Goal: Obtain resource: Download file/media

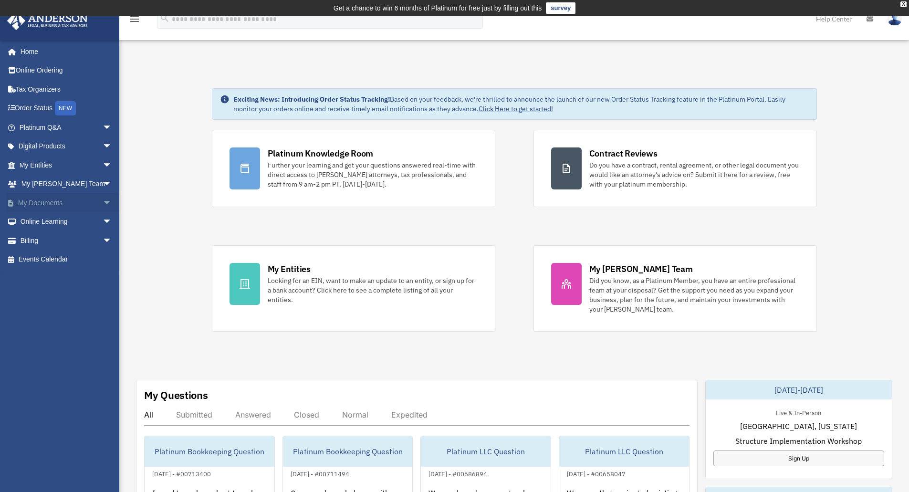
click at [103, 203] on span "arrow_drop_down" at bounding box center [112, 203] width 19 height 20
click at [83, 222] on link "Box" at bounding box center [69, 221] width 113 height 19
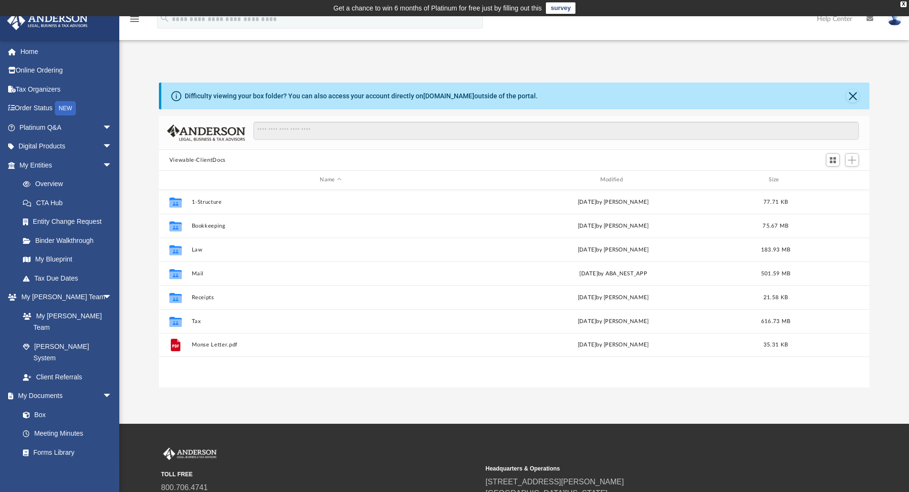
scroll to position [210, 703]
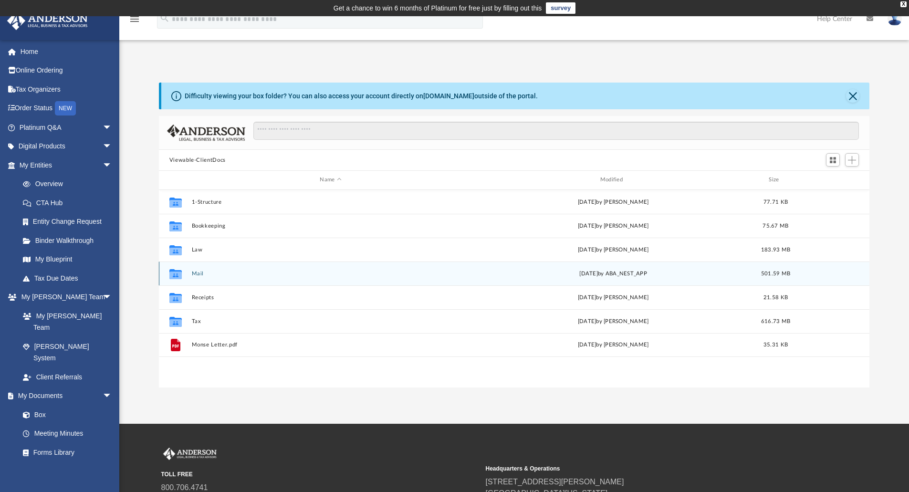
click at [614, 280] on div "Collaborated Folder Mail [DATE] by ABA_NEST_APP 501.59 MB" at bounding box center [514, 273] width 711 height 24
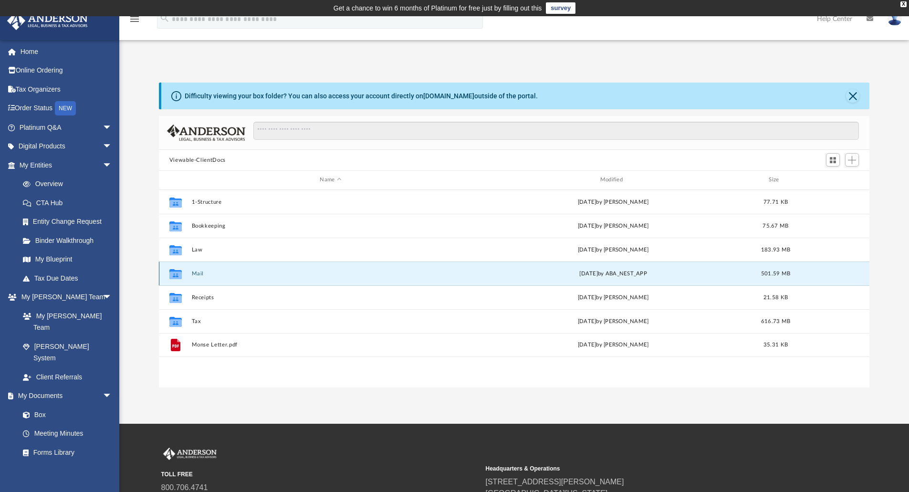
click at [197, 274] on button "Mail" at bounding box center [330, 273] width 278 height 6
click at [434, 267] on div "Collaborated Folder Mail yesterday by ABA_NEST_APP 501.59 MB" at bounding box center [514, 273] width 711 height 24
click at [629, 276] on div "yesterday by ABA_NEST_APP" at bounding box center [613, 273] width 278 height 9
click at [199, 274] on button "Mail" at bounding box center [330, 273] width 278 height 6
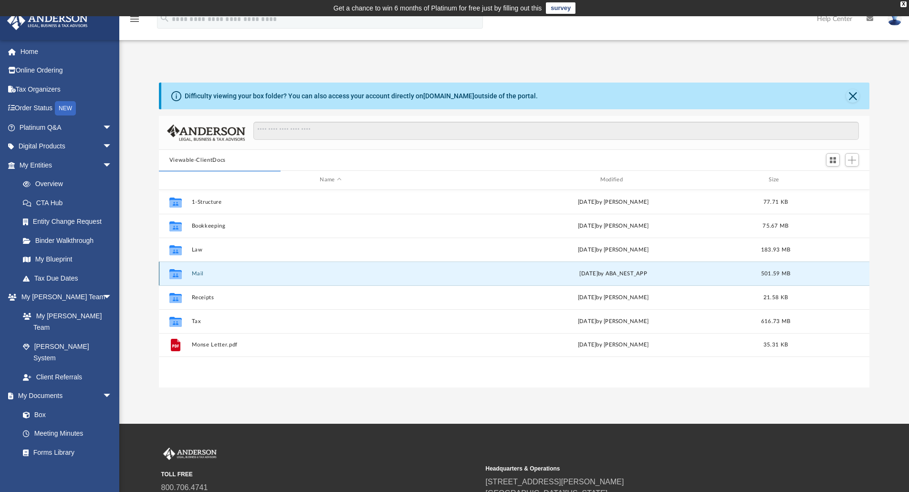
click at [199, 274] on button "Mail" at bounding box center [330, 273] width 278 height 6
click at [788, 269] on div "501.59 MB" at bounding box center [775, 273] width 38 height 9
click at [142, 269] on div "Difficulty viewing your box folder? You can also access your account directly o…" at bounding box center [513, 235] width 789 height 305
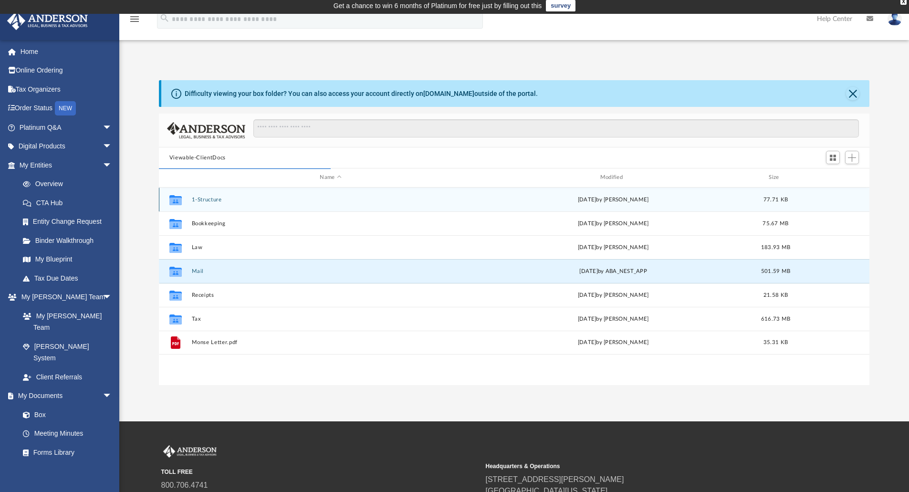
scroll to position [180, 703]
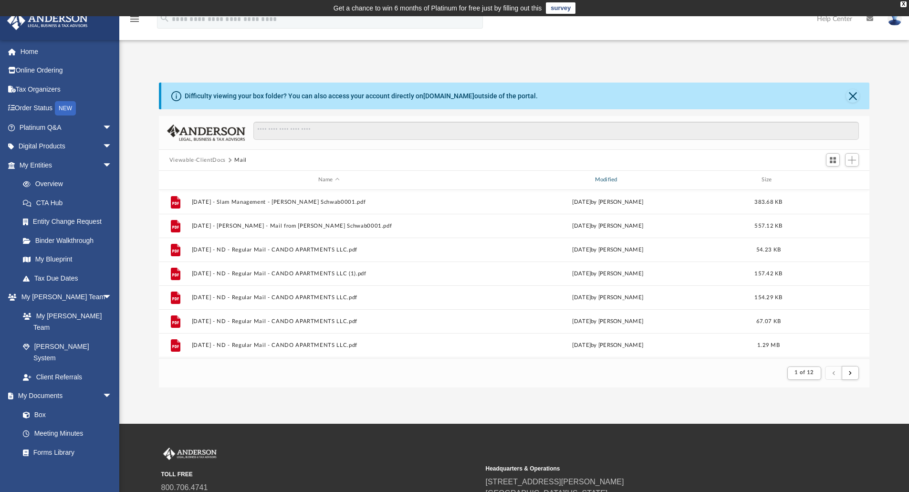
click at [616, 179] on div "Modified" at bounding box center [607, 180] width 275 height 9
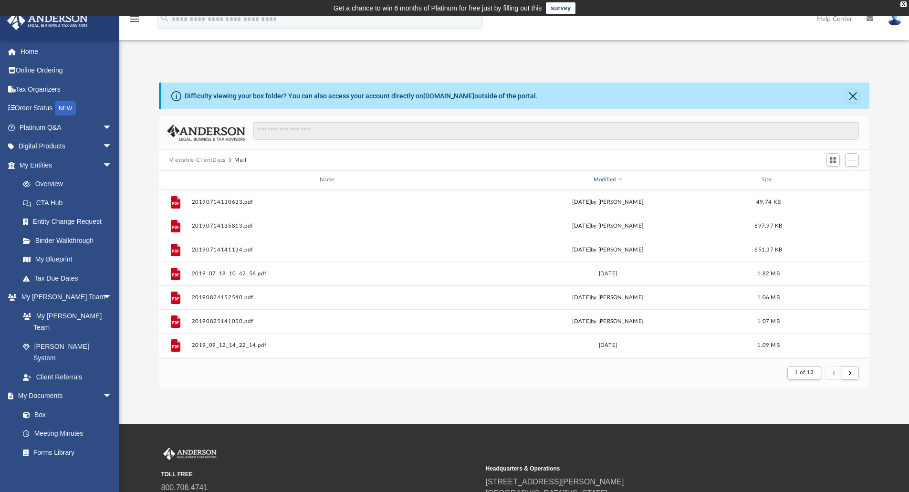
click at [616, 179] on div "Modified" at bounding box center [607, 180] width 275 height 9
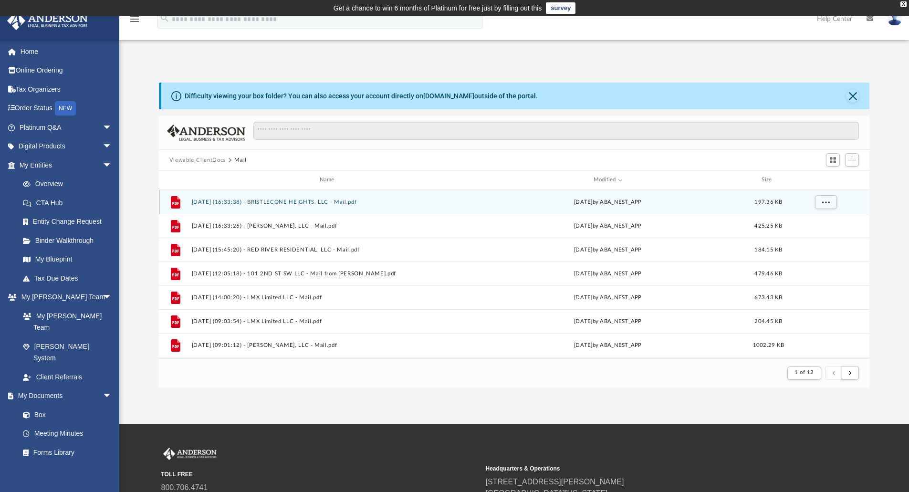
click at [312, 201] on button "[DATE] (16:33:38) - BRISTLECONE HEIGHTS, LLC - Mail.pdf" at bounding box center [328, 202] width 275 height 6
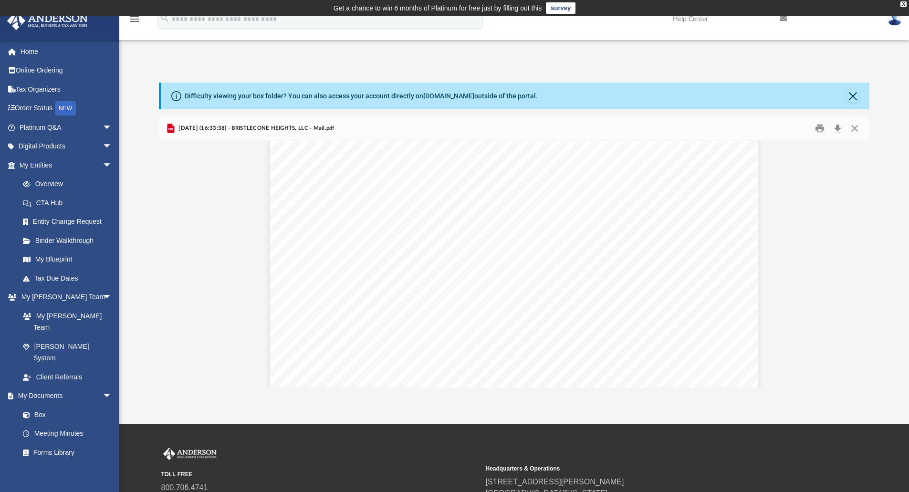
scroll to position [0, 0]
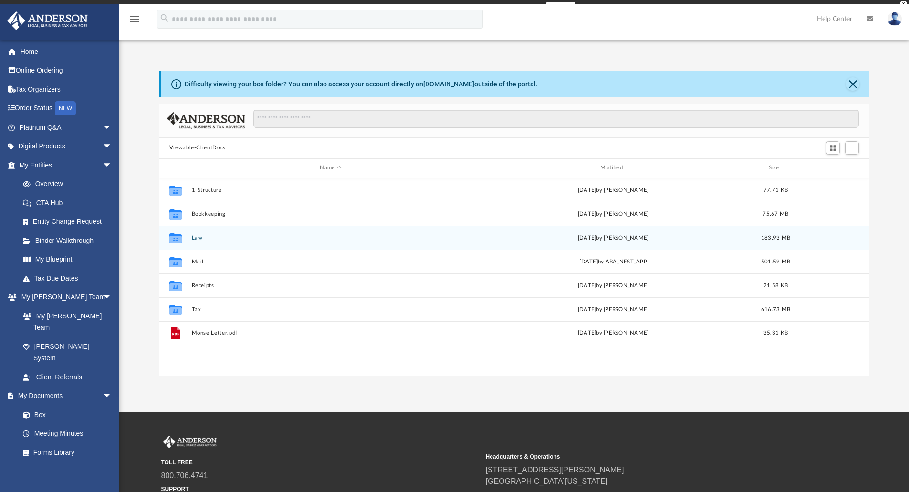
scroll to position [210, 703]
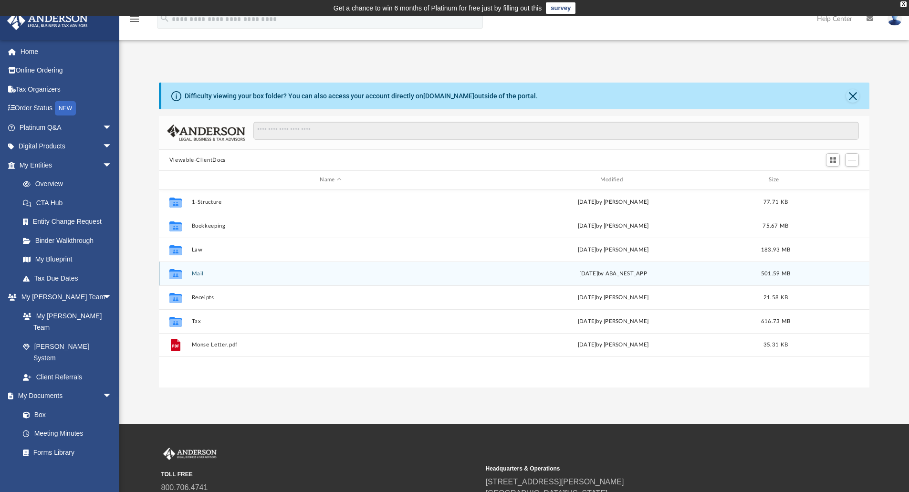
click at [221, 269] on div "Collaborated Folder Mail yesterday by ABA_NEST_APP 501.59 MB" at bounding box center [514, 273] width 711 height 24
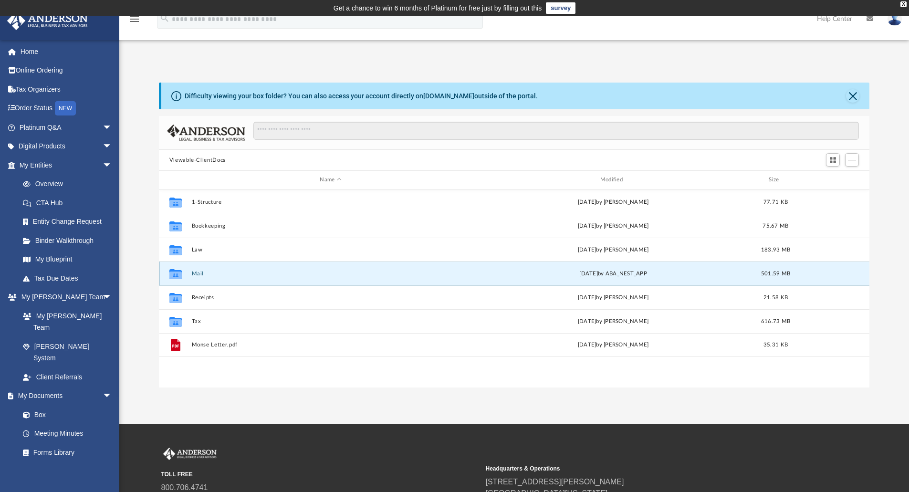
click at [196, 276] on button "Mail" at bounding box center [330, 273] width 278 height 6
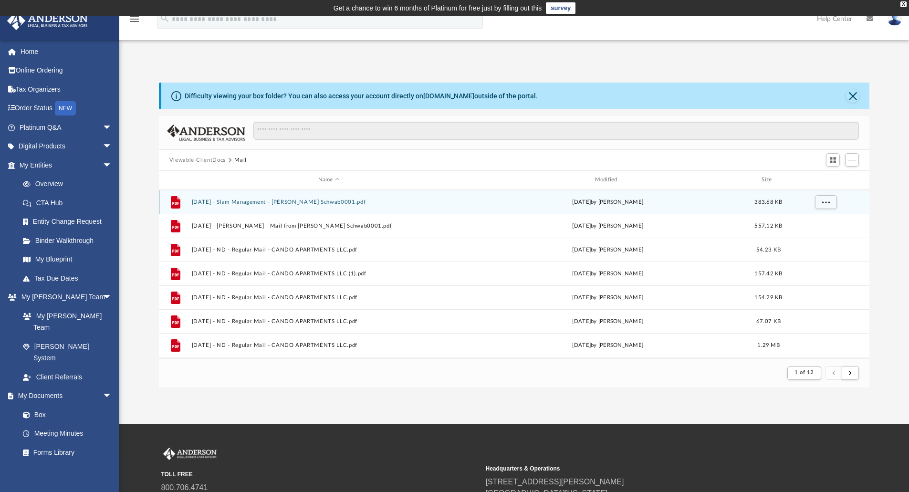
scroll to position [180, 703]
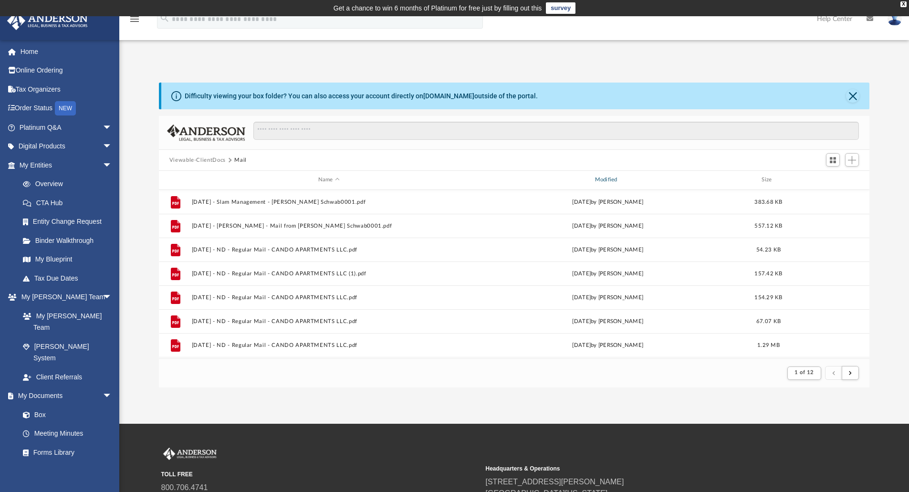
click at [614, 177] on div "Modified" at bounding box center [607, 180] width 275 height 9
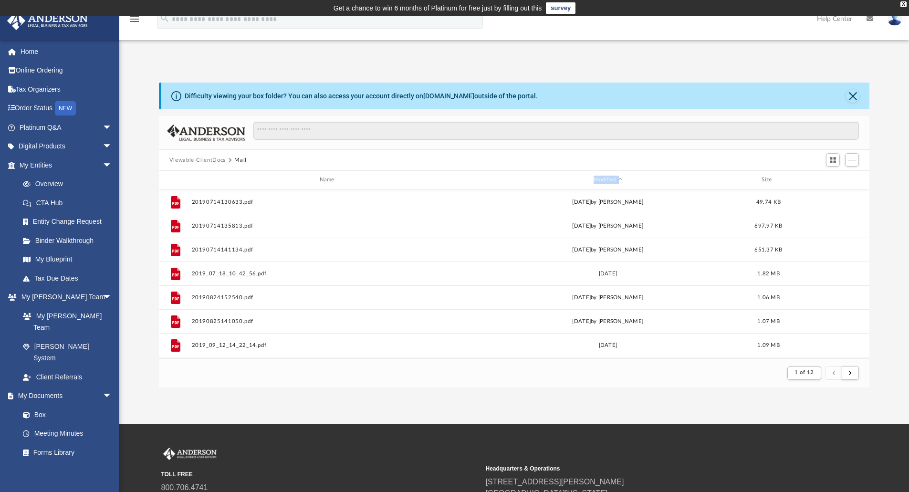
click at [605, 178] on div "Modified" at bounding box center [607, 180] width 275 height 9
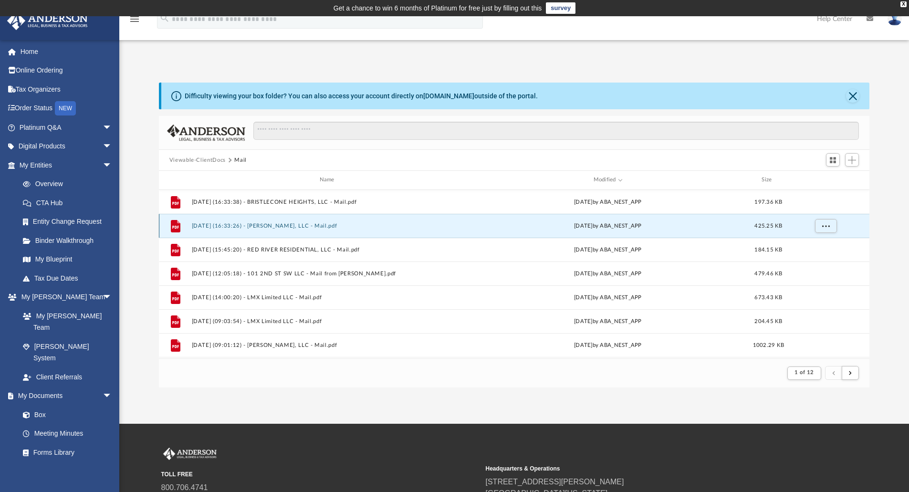
drag, startPoint x: 228, startPoint y: 224, endPoint x: 303, endPoint y: 214, distance: 75.0
click at [303, 214] on div "File 2025.09.24 (16:33:26) - Withington, LLC - Mail.pdf yesterday by ABA_NEST_A…" at bounding box center [514, 226] width 711 height 24
click at [297, 223] on button "2025.09.24 (16:33:26) - Withington, LLC - Mail.pdf" at bounding box center [328, 226] width 275 height 6
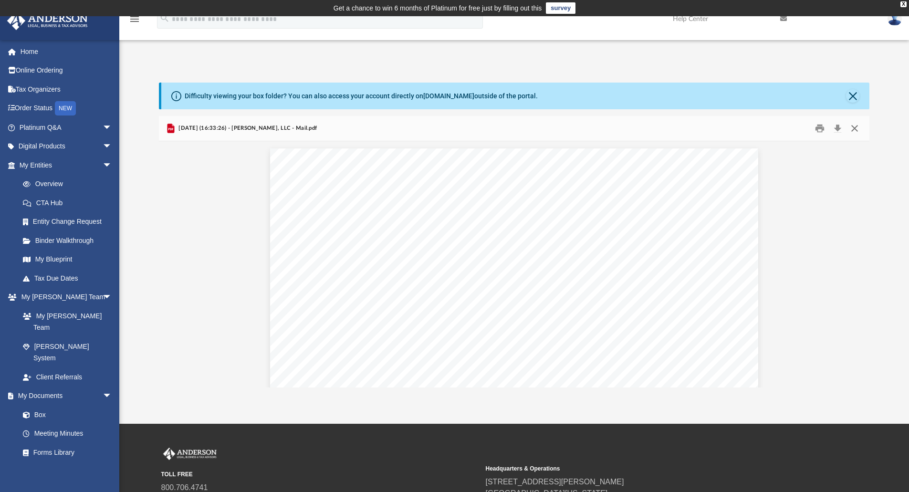
click at [857, 126] on button "Close" at bounding box center [854, 128] width 17 height 15
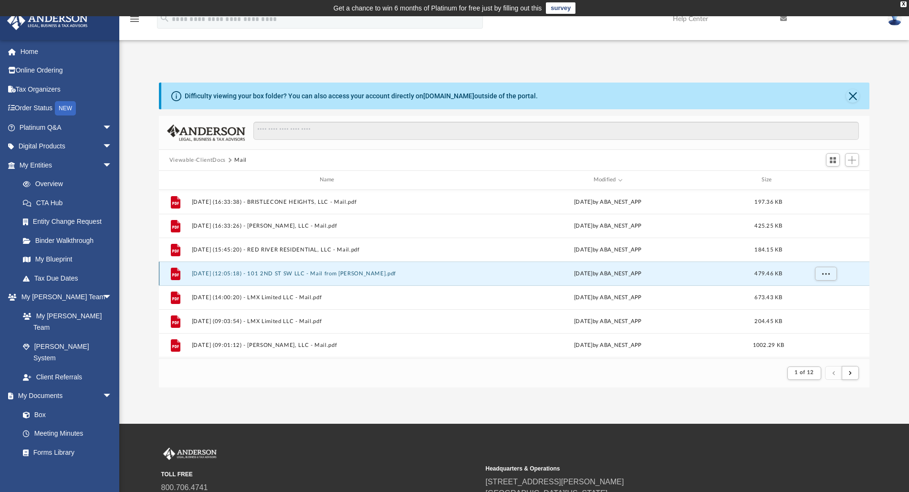
click at [296, 272] on button "2025.09.24 (12:05:18) - 101 2ND ST SW LLC - Mail from Jeff Miller.pdf" at bounding box center [328, 273] width 275 height 6
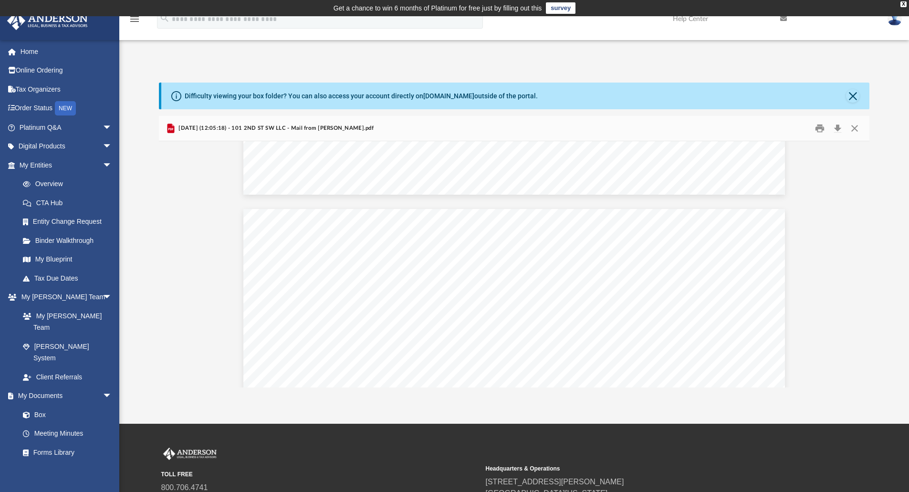
scroll to position [1548, 0]
click at [858, 93] on button "Close" at bounding box center [852, 95] width 13 height 13
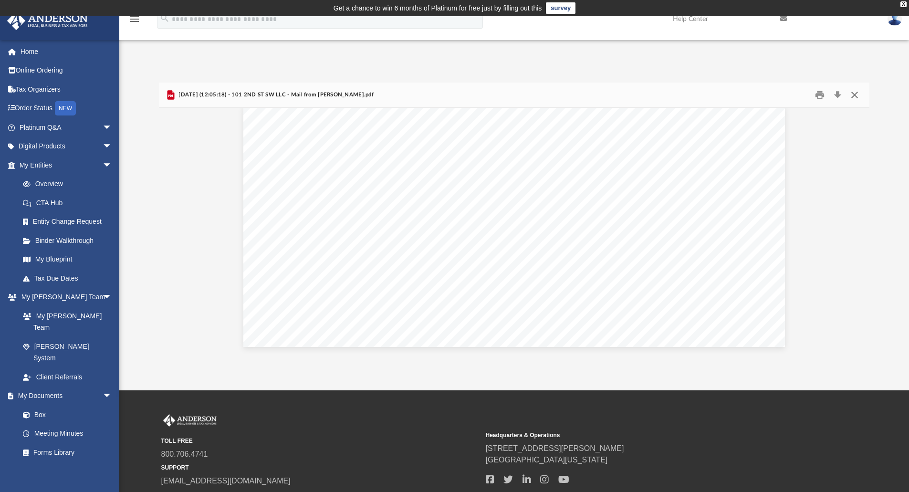
click at [856, 98] on button "Close" at bounding box center [854, 95] width 17 height 15
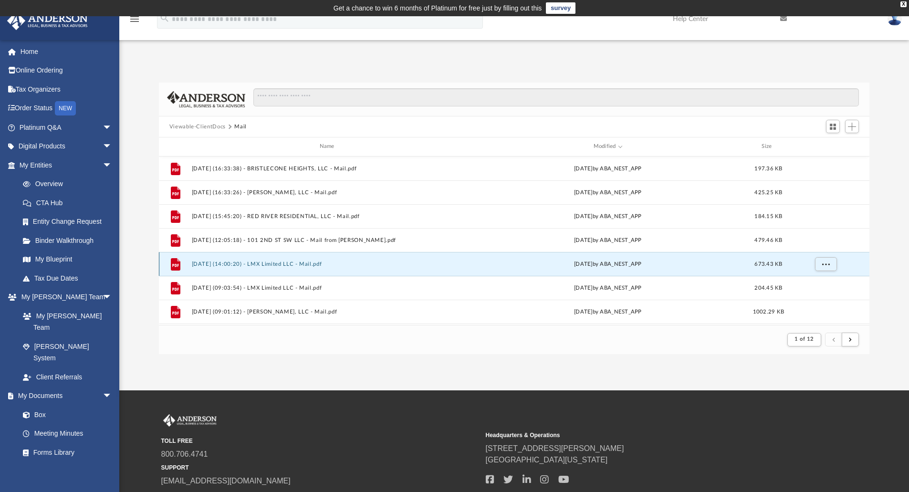
click at [318, 265] on button "2025.09.23 (14:00:20) - LMX Limited LLC - Mail.pdf" at bounding box center [328, 264] width 275 height 6
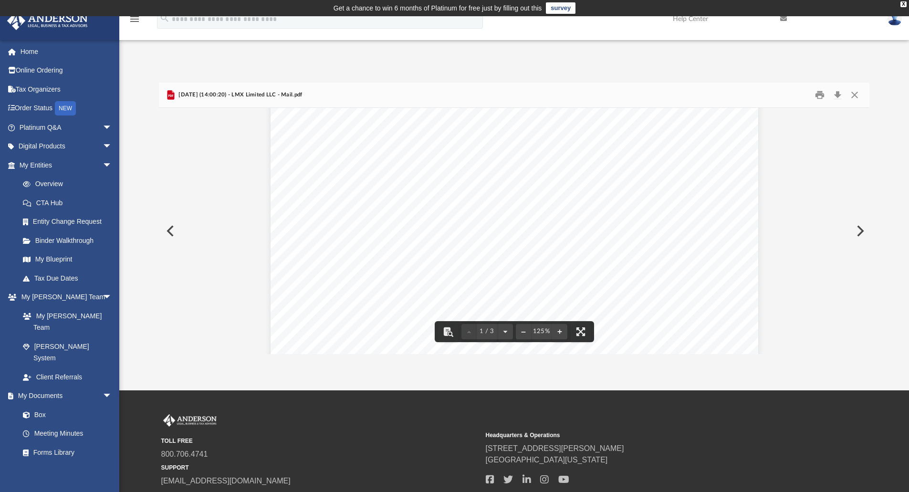
scroll to position [382, 0]
drag, startPoint x: 401, startPoint y: 227, endPoint x: 326, endPoint y: 219, distance: 75.3
click at [326, 219] on div "Page 1" at bounding box center [513, 46] width 487 height 626
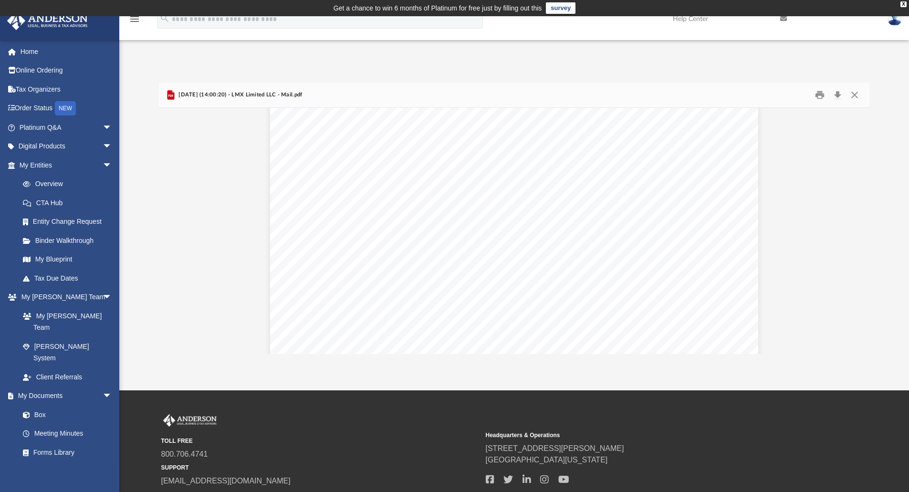
scroll to position [906, 0]
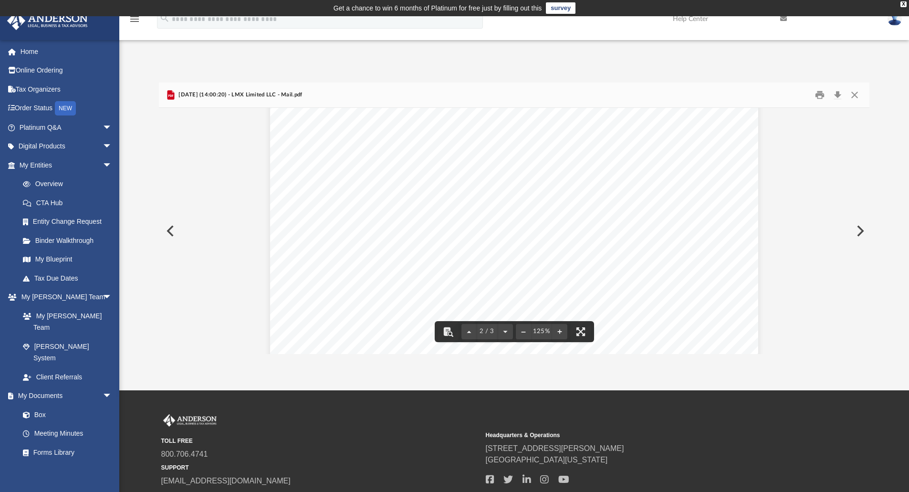
drag, startPoint x: 350, startPoint y: 238, endPoint x: 219, endPoint y: 219, distance: 131.5
click at [219, 219] on div "Document Viewer" at bounding box center [514, 162] width 711 height 1920
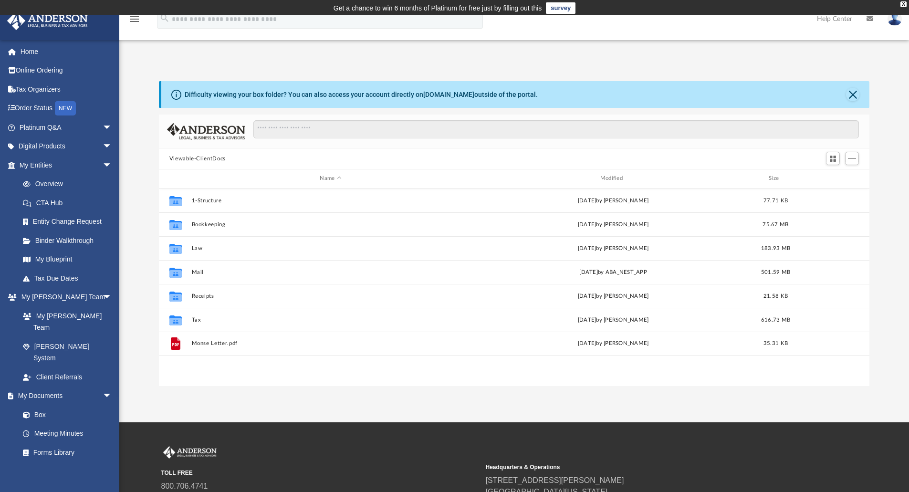
scroll to position [210, 703]
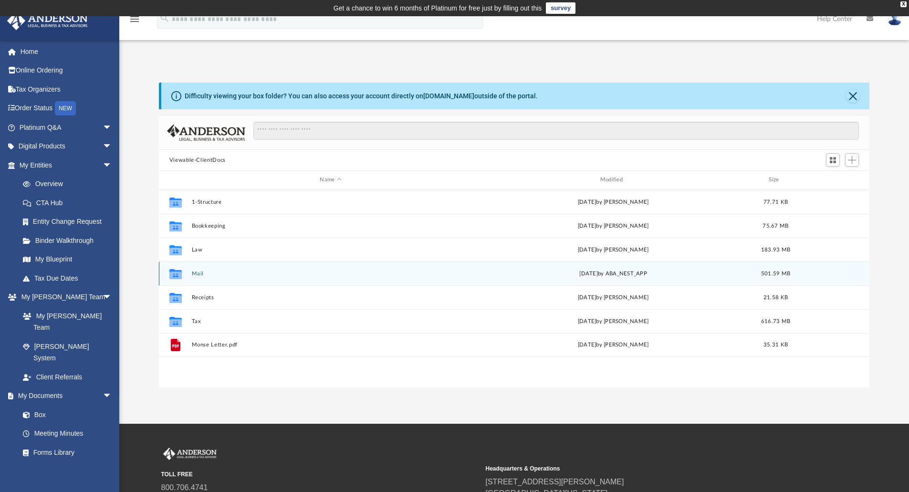
click at [202, 271] on button "Mail" at bounding box center [330, 273] width 278 height 6
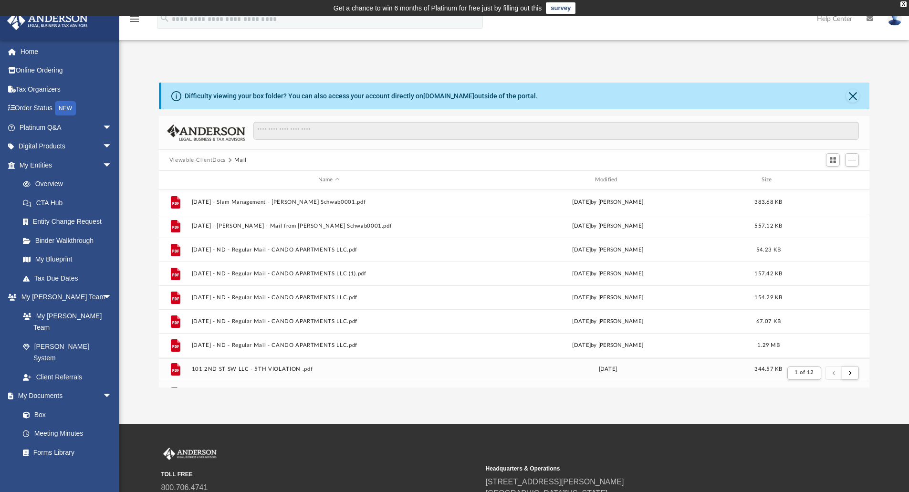
scroll to position [180, 703]
click at [605, 175] on div "Name Modified Size" at bounding box center [514, 180] width 711 height 19
click at [605, 178] on div "Modified" at bounding box center [607, 180] width 275 height 9
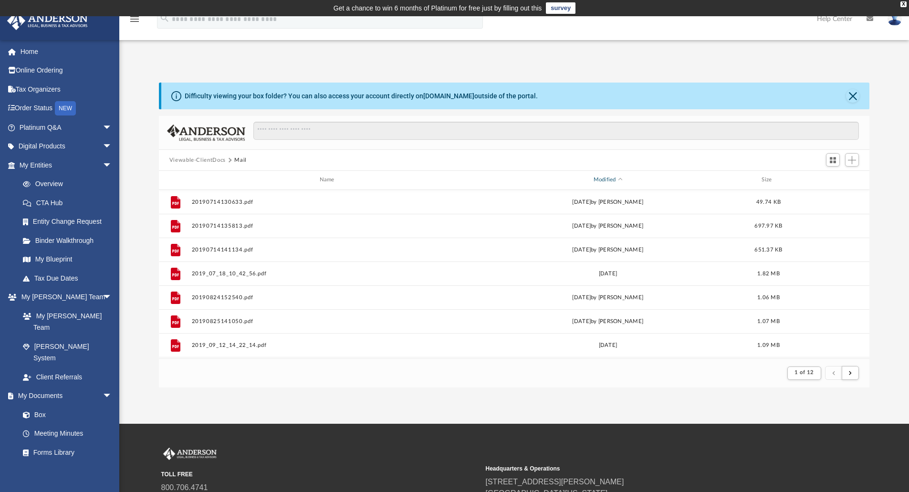
click at [605, 178] on div "Modified" at bounding box center [607, 180] width 275 height 9
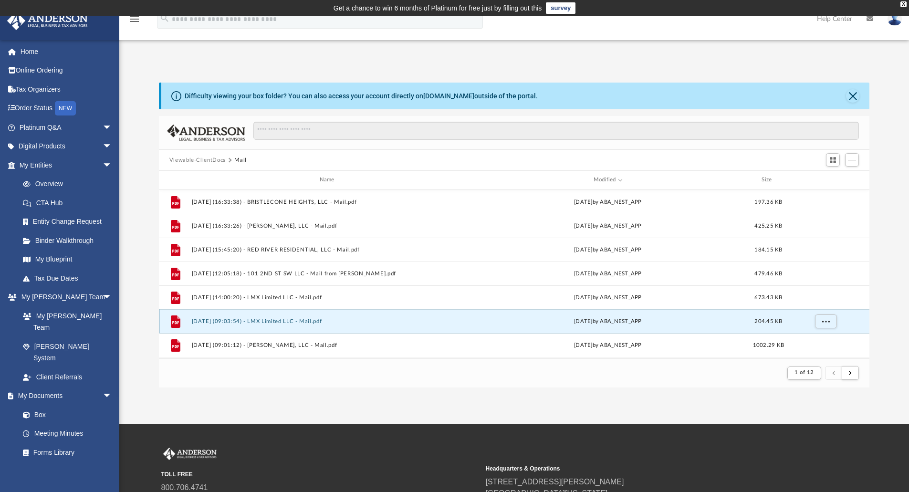
click at [294, 320] on button "2025.09.19 (09:03:54) - LMX Limited LLC - Mail.pdf" at bounding box center [328, 321] width 275 height 6
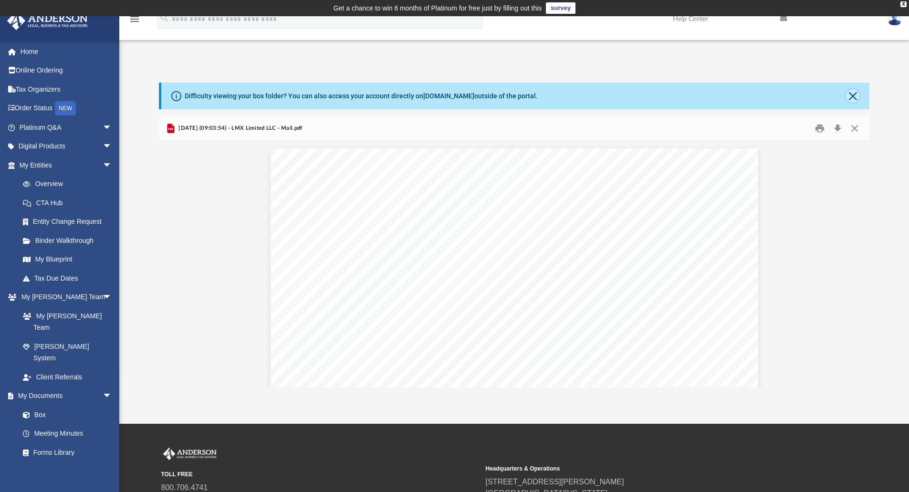
click at [854, 96] on button "Close" at bounding box center [852, 95] width 13 height 13
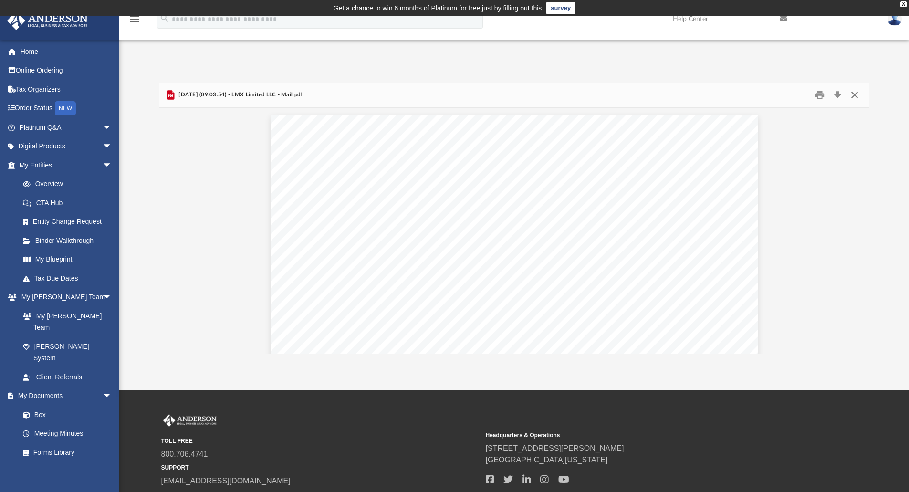
click at [856, 94] on button "Close" at bounding box center [854, 95] width 17 height 15
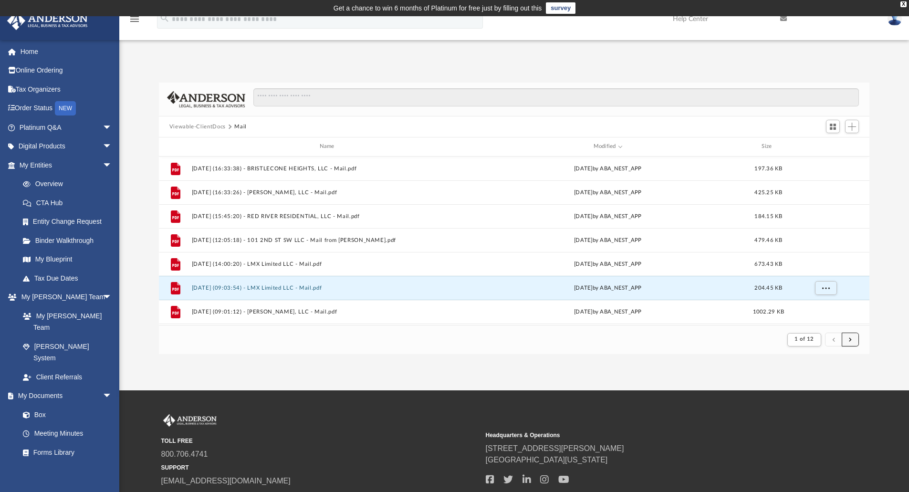
click at [849, 339] on span "submit" at bounding box center [850, 339] width 3 height 5
click at [847, 341] on button "submit" at bounding box center [849, 339] width 17 height 14
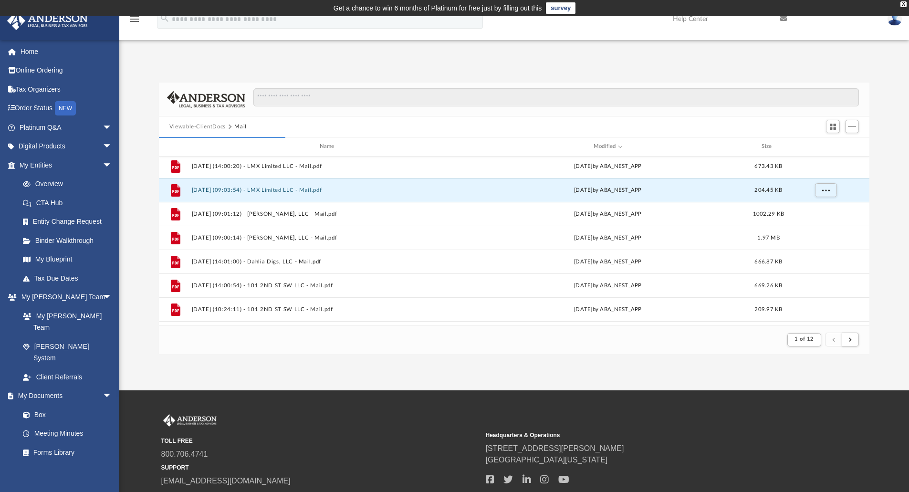
scroll to position [117, 0]
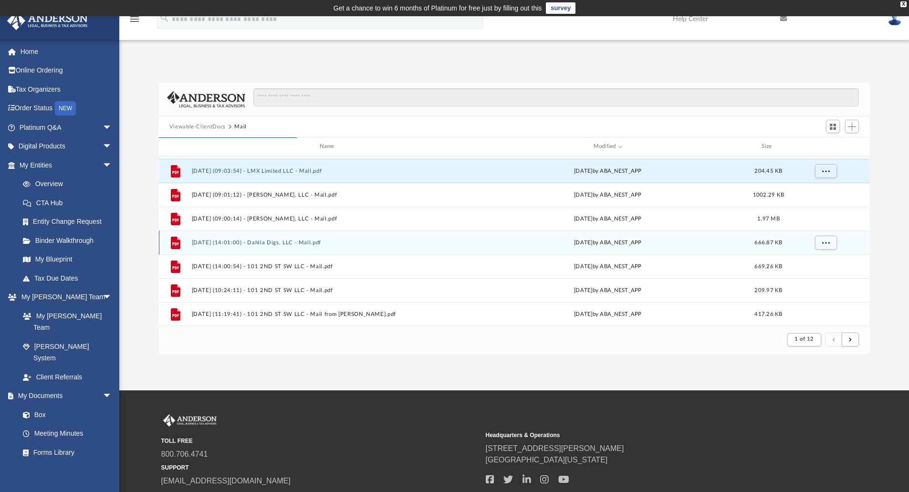
click at [264, 244] on button "2025.09.12 (14:01:00) - Dahlia Digs, LLC - Mail.pdf" at bounding box center [328, 242] width 275 height 6
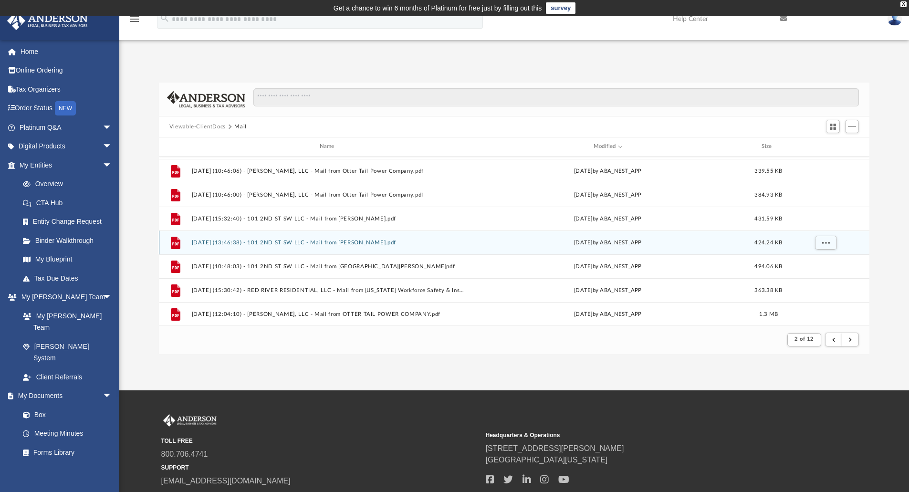
click at [299, 241] on button "2025.07.10 (13:46:38) - 101 2ND ST SW LLC - Mail from Trish Harren.pdf" at bounding box center [328, 242] width 275 height 6
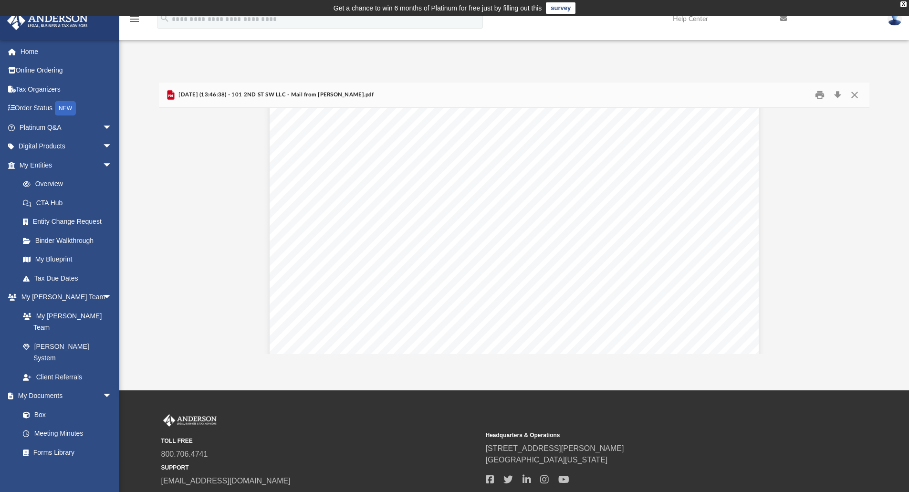
scroll to position [48, 0]
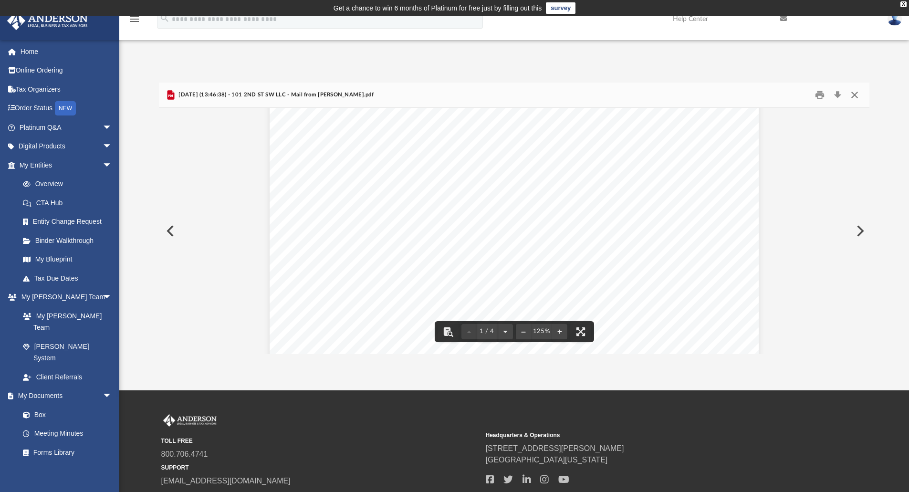
click at [852, 93] on button "Close" at bounding box center [854, 95] width 17 height 15
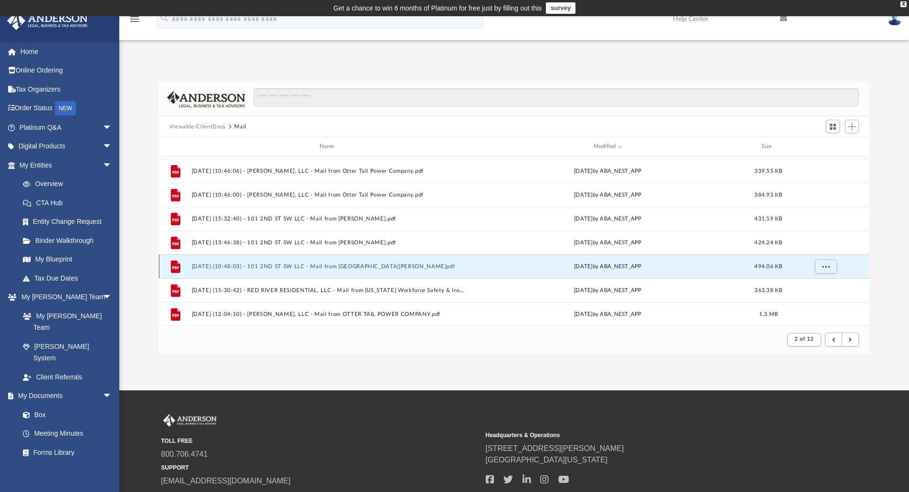
click at [361, 266] on button "2025.07.08 (10:48:03) - 101 2ND ST SW LLC - Mail from City of Crosby.pdf" at bounding box center [328, 266] width 275 height 6
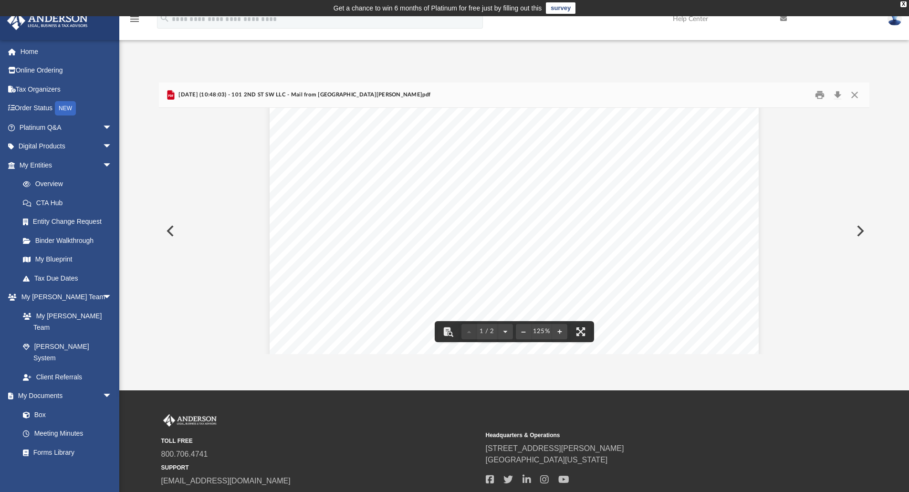
scroll to position [0, 0]
click at [858, 94] on button "Close" at bounding box center [854, 95] width 17 height 15
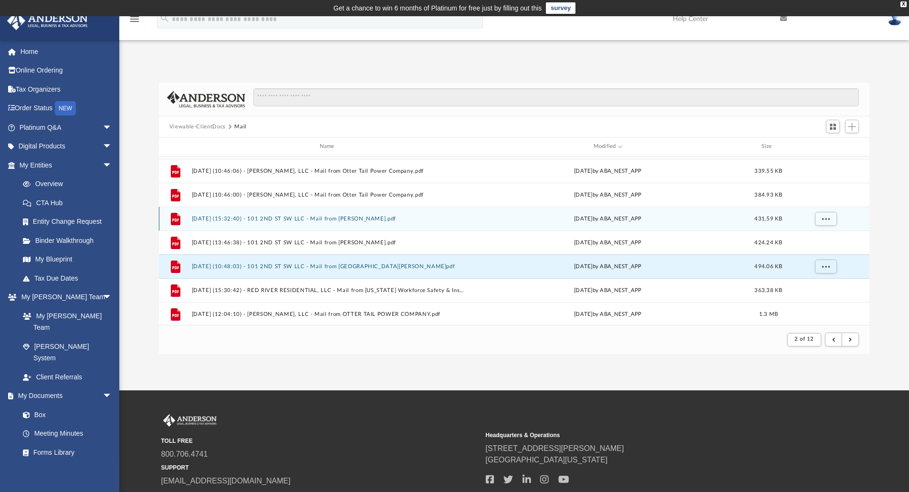
click at [348, 217] on button "2025.07.11 (15:32:40) - 101 2ND ST SW LLC - Mail from Trish Harren.pdf" at bounding box center [328, 219] width 275 height 6
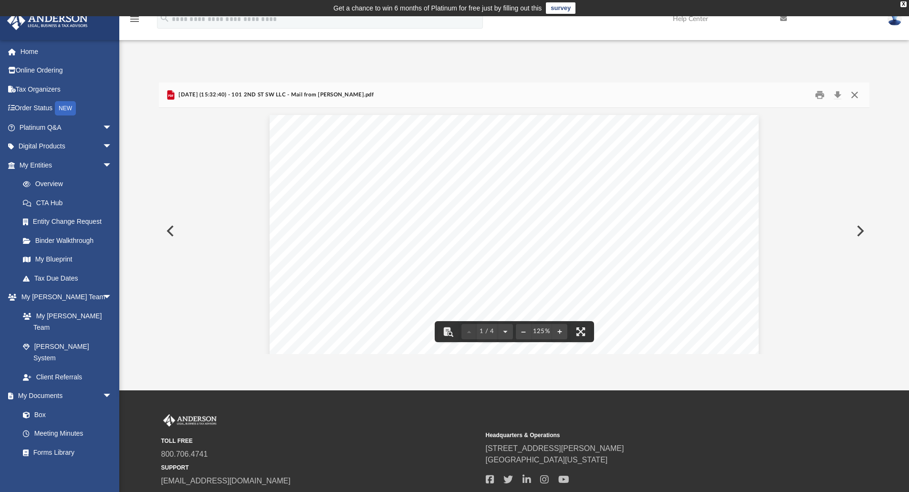
click at [855, 91] on button "Close" at bounding box center [854, 95] width 17 height 15
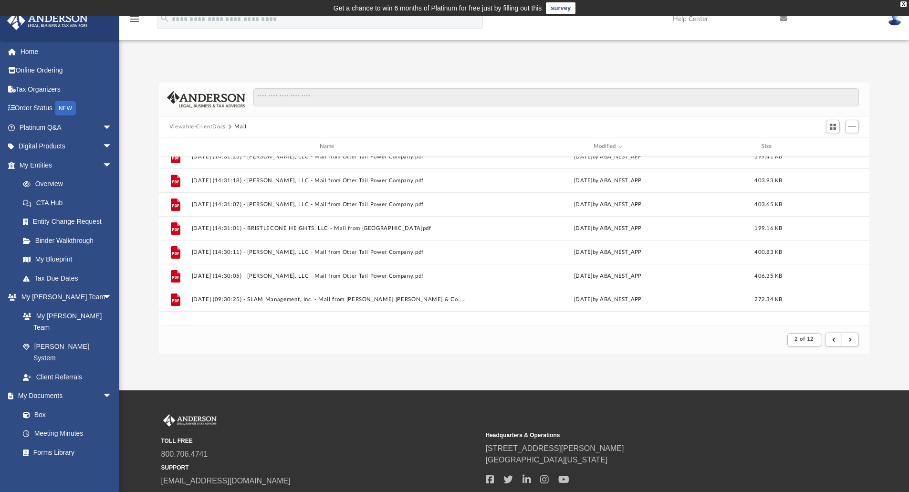
scroll to position [668, 0]
